Goal: Information Seeking & Learning: Compare options

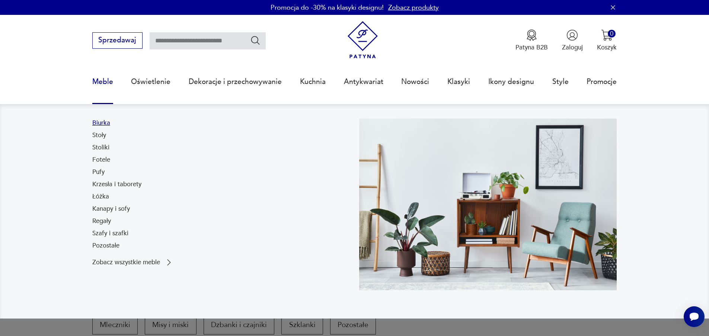
click at [93, 122] on link "Biurka" at bounding box center [101, 123] width 18 height 9
click at [101, 83] on link "Meble" at bounding box center [102, 82] width 21 height 34
click at [100, 137] on link "Stoły" at bounding box center [99, 135] width 14 height 9
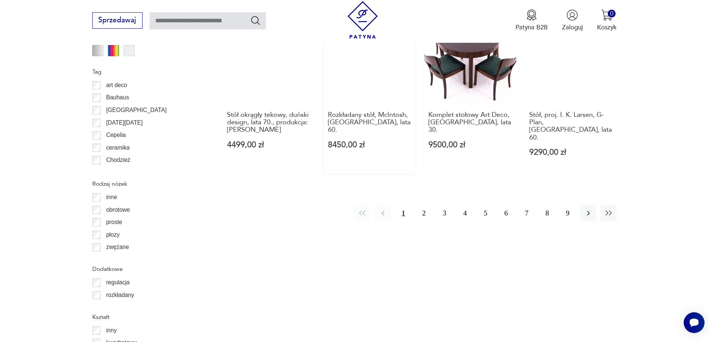
scroll to position [954, 0]
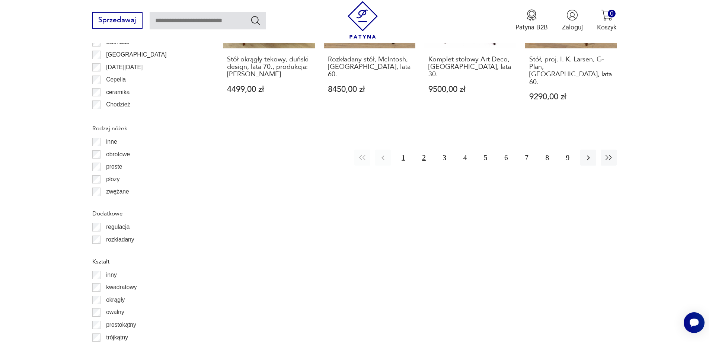
click at [426, 150] on button "2" at bounding box center [423, 158] width 16 height 16
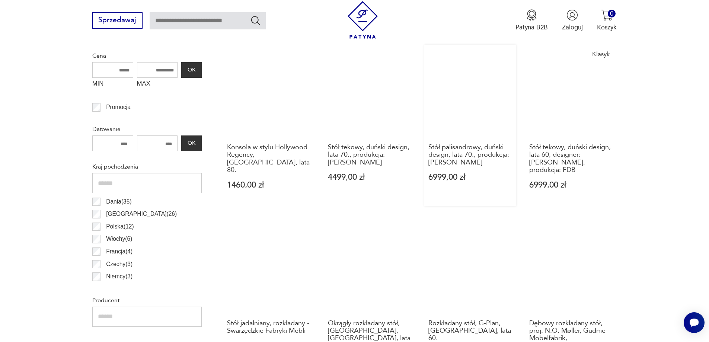
scroll to position [513, 0]
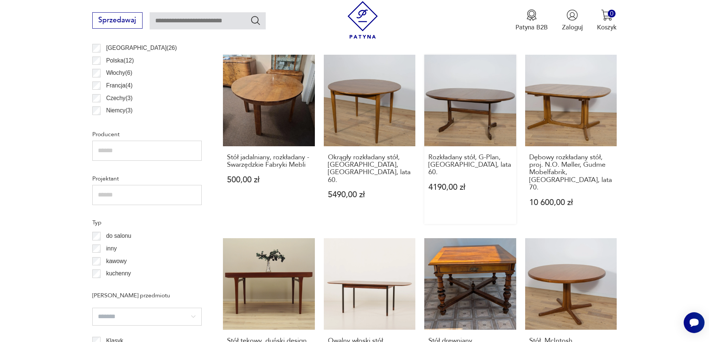
click at [469, 109] on link "Rozkładany stół, G-Plan, [GEOGRAPHIC_DATA], lata 60. 4190,00 zł" at bounding box center [470, 139] width 92 height 169
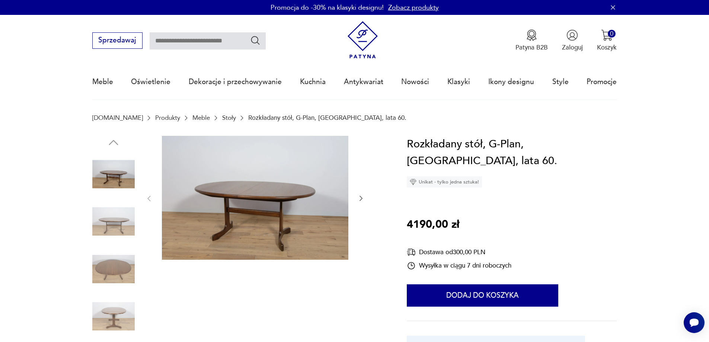
click at [100, 259] on img at bounding box center [113, 269] width 42 height 42
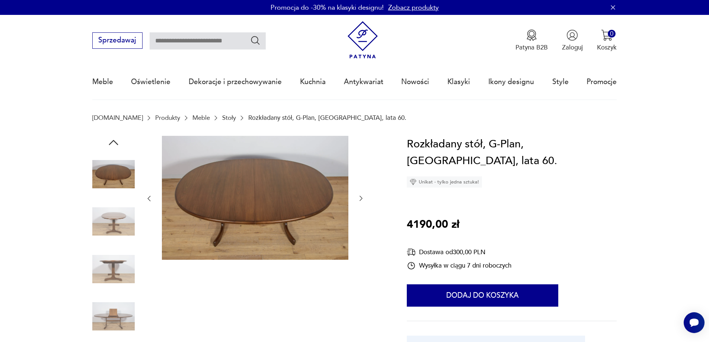
click at [110, 319] on img at bounding box center [113, 316] width 42 height 42
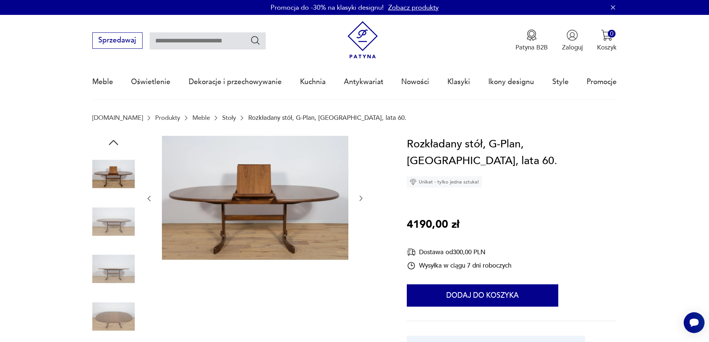
click at [118, 273] on img at bounding box center [113, 269] width 42 height 42
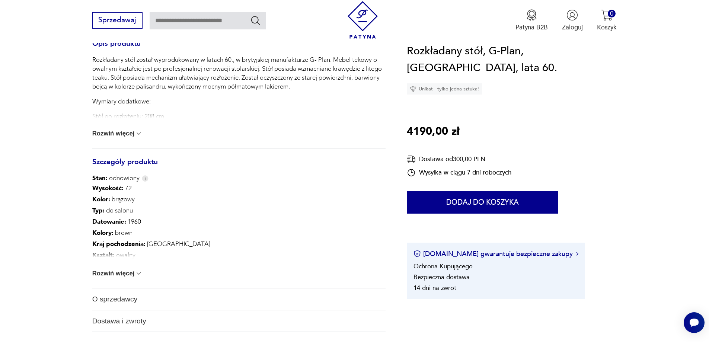
scroll to position [409, 0]
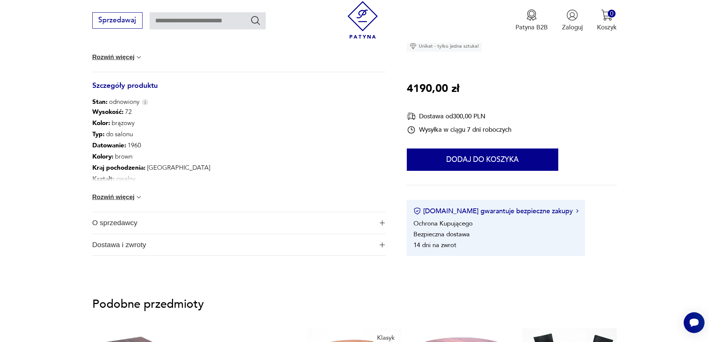
click at [124, 195] on button "Rozwiń więcej" at bounding box center [117, 196] width 51 height 7
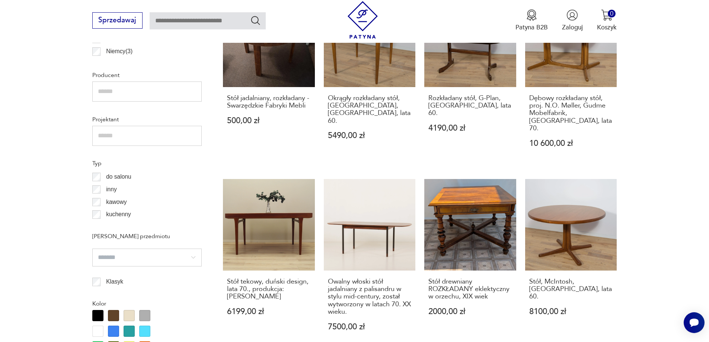
scroll to position [847, 0]
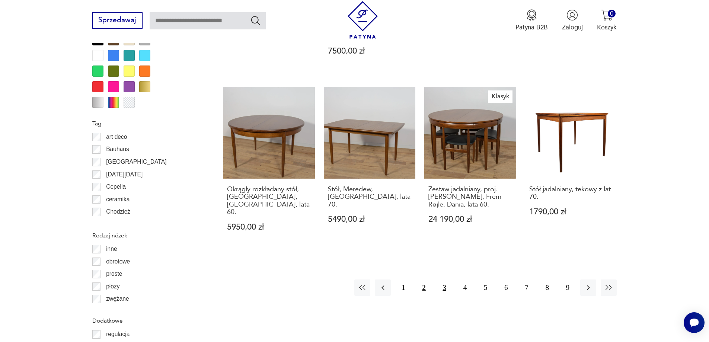
click at [442, 279] on button "3" at bounding box center [444, 287] width 16 height 16
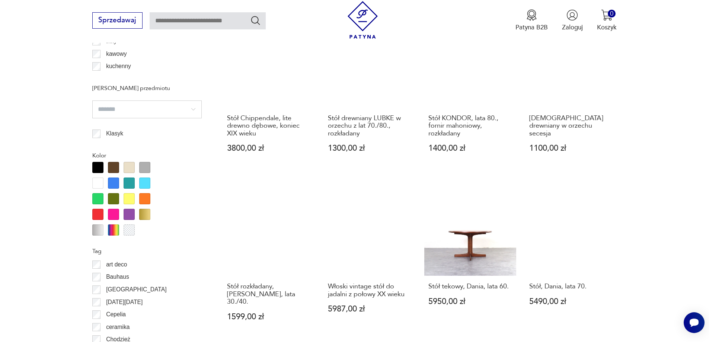
scroll to position [847, 0]
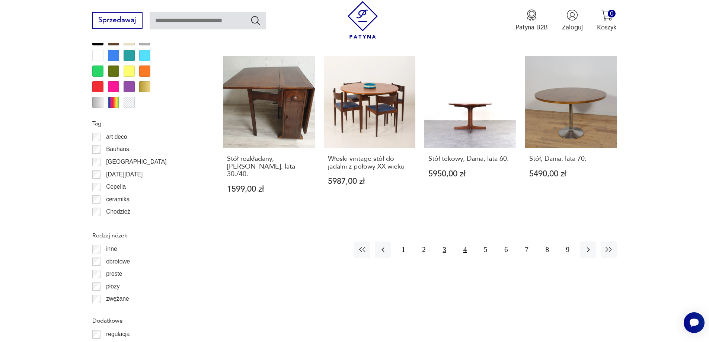
click at [471, 241] on button "4" at bounding box center [465, 249] width 16 height 16
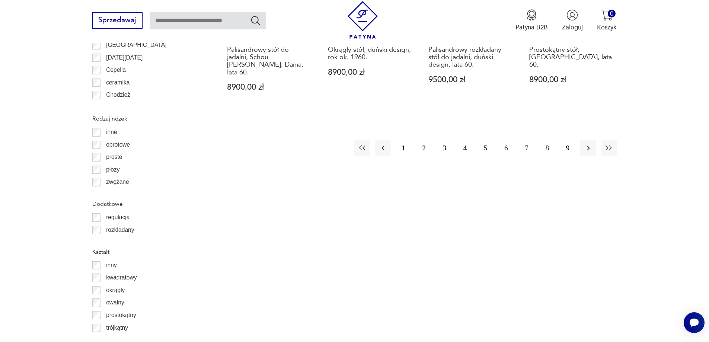
scroll to position [1033, 0]
